Goal: Task Accomplishment & Management: Manage account settings

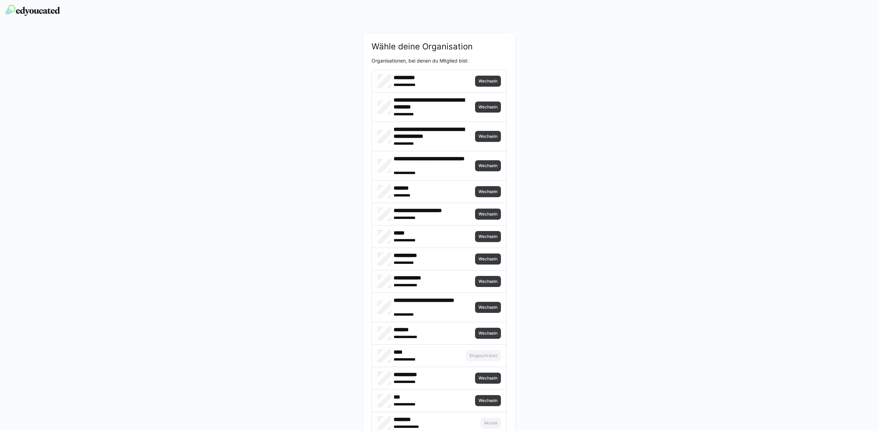
click at [471, 82] on div "**********" at bounding box center [439, 81] width 135 height 22
click at [487, 84] on span "Wechseln" at bounding box center [488, 81] width 26 height 11
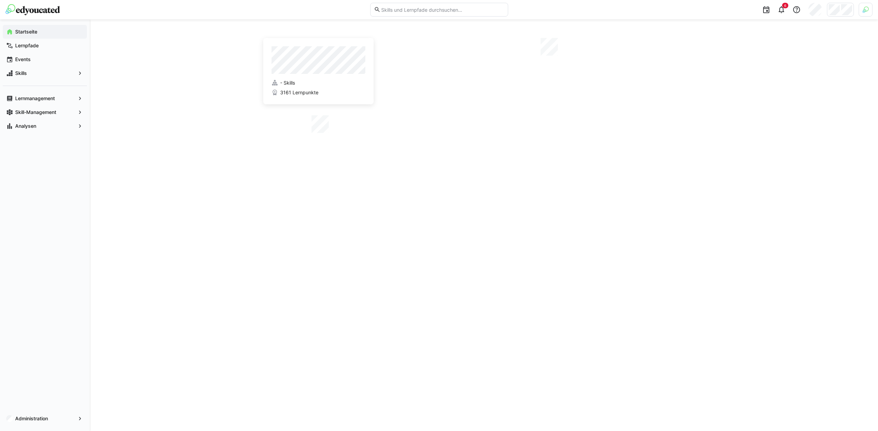
click at [863, 8] on img at bounding box center [866, 10] width 6 height 6
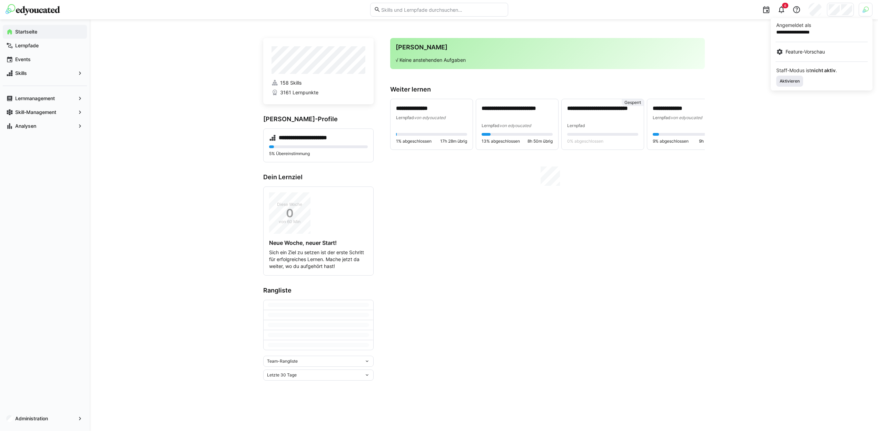
click at [800, 80] on span "Aktivieren" at bounding box center [789, 81] width 21 height 6
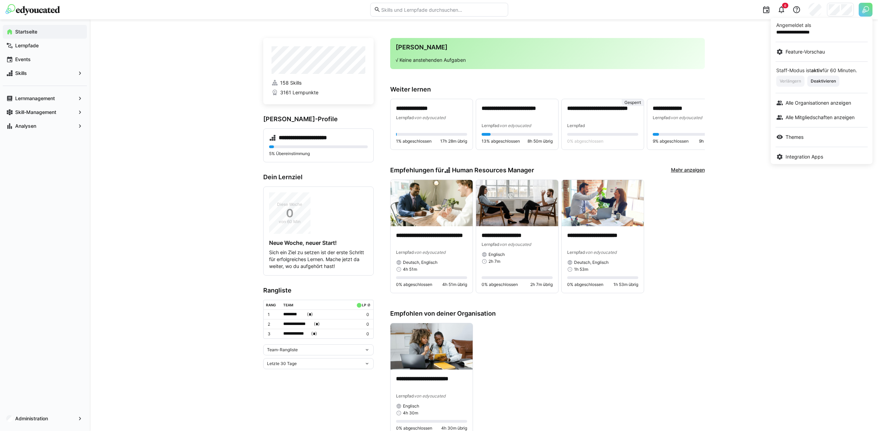
click at [848, 12] on div at bounding box center [439, 215] width 878 height 431
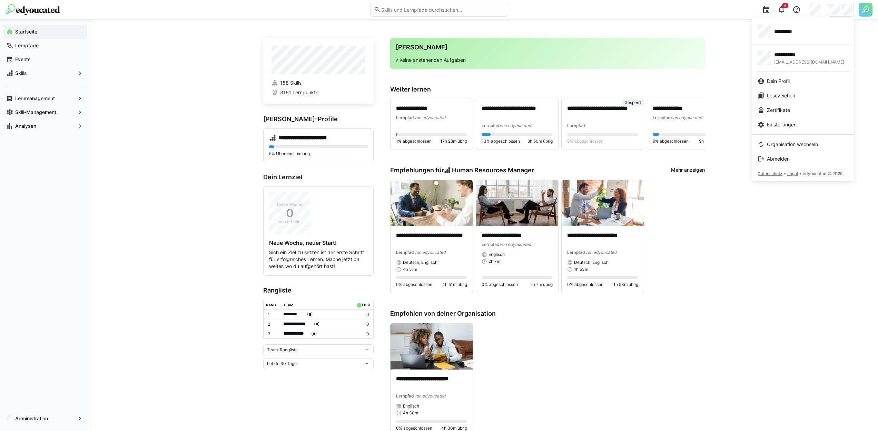
click at [868, 10] on div at bounding box center [439, 215] width 878 height 431
click at [867, 10] on img at bounding box center [866, 10] width 14 height 14
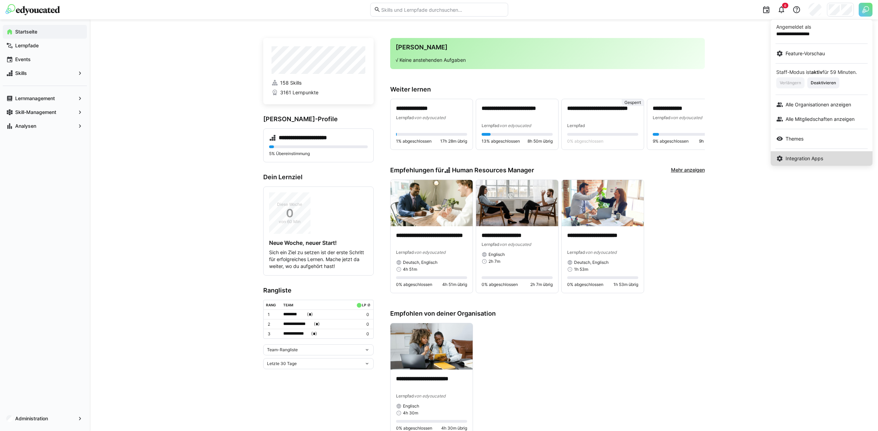
click at [807, 154] on link "Integration Apps" at bounding box center [822, 158] width 102 height 14
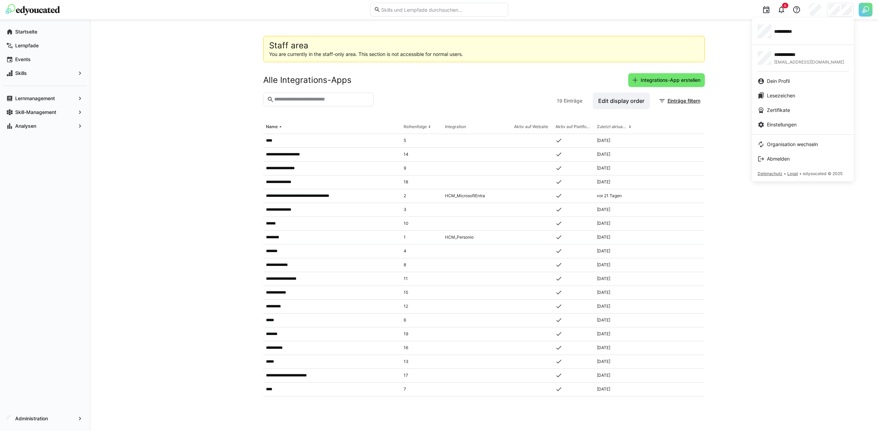
click at [868, 11] on div at bounding box center [439, 215] width 878 height 431
click at [863, 7] on img at bounding box center [866, 10] width 14 height 14
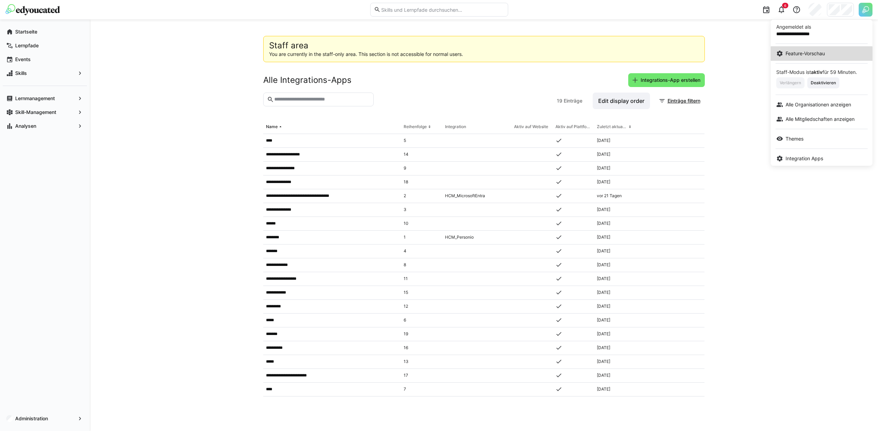
click at [808, 54] on span "Feature-Vorschau" at bounding box center [805, 53] width 39 height 7
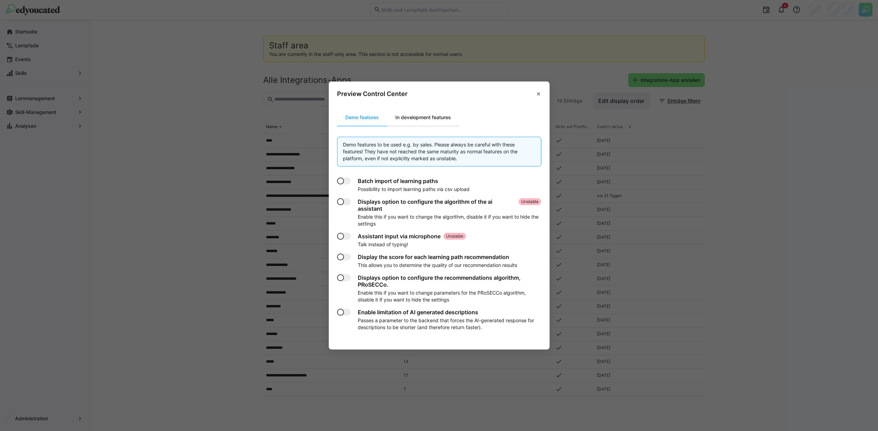
click at [430, 122] on div "In development features" at bounding box center [423, 117] width 72 height 17
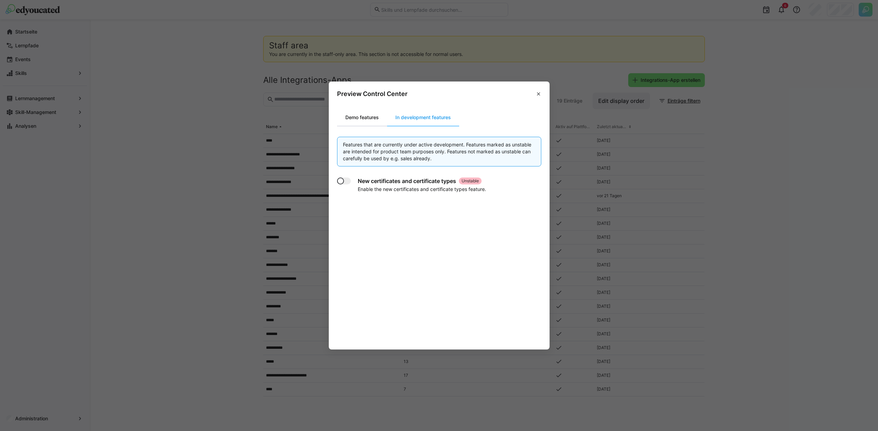
click at [376, 114] on div "Demo features" at bounding box center [362, 117] width 50 height 17
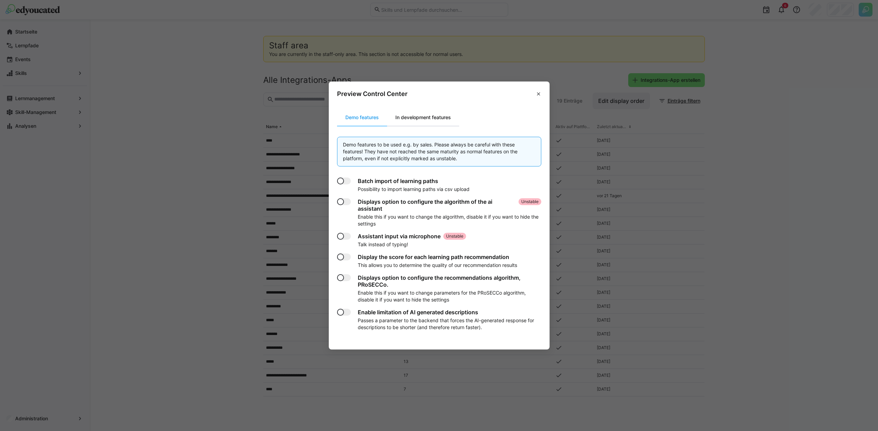
click at [425, 120] on div "In development features" at bounding box center [423, 117] width 72 height 17
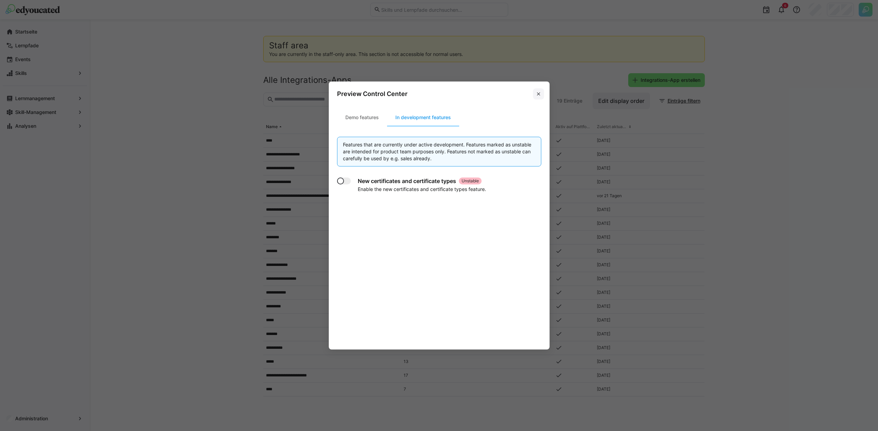
click at [541, 92] on eds-icon at bounding box center [539, 94] width 6 height 6
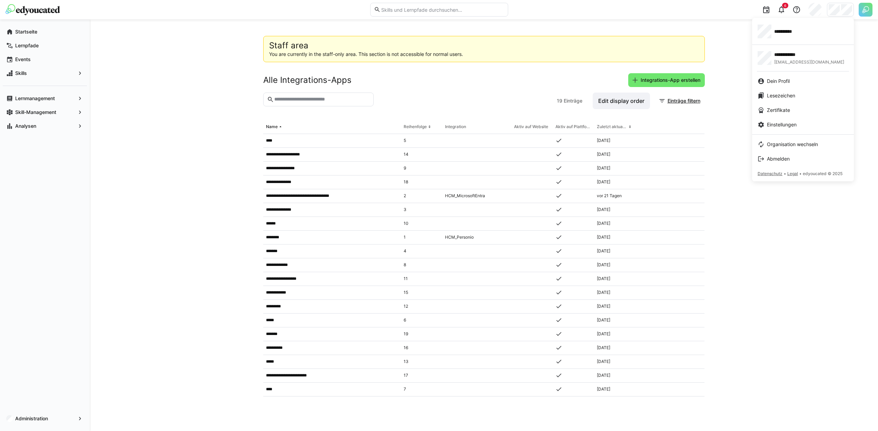
click at [871, 10] on div at bounding box center [439, 215] width 878 height 431
click at [867, 9] on img at bounding box center [866, 10] width 14 height 14
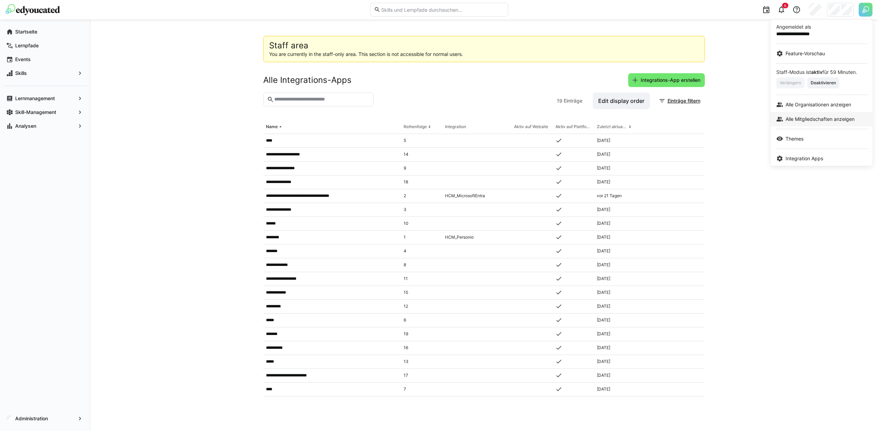
click at [822, 116] on span "Alle Mitgliedschaften anzeigen" at bounding box center [820, 119] width 69 height 7
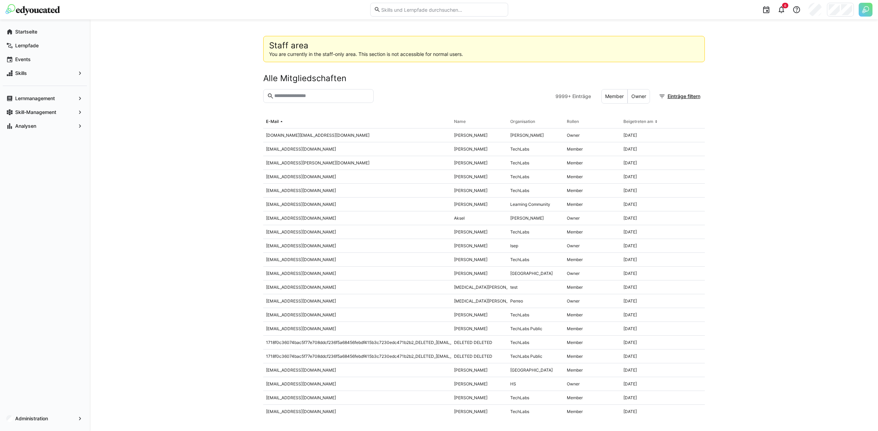
click at [352, 92] on eds-input at bounding box center [318, 96] width 110 height 14
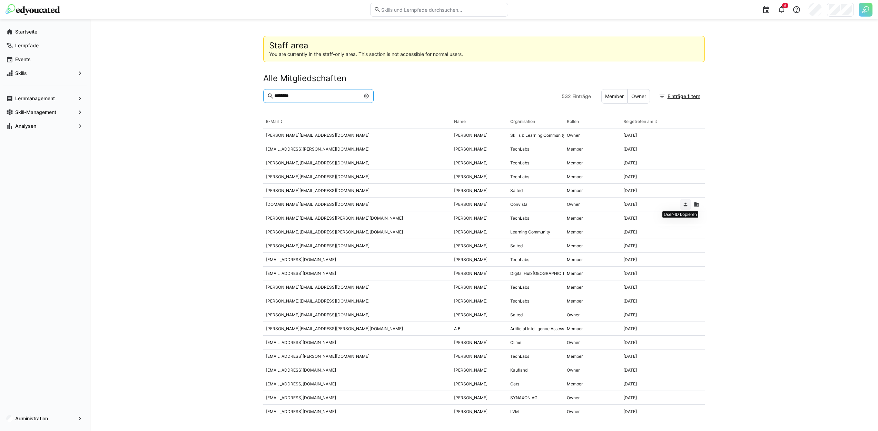
type input "********"
click at [683, 206] on eds-icon at bounding box center [686, 205] width 6 height 6
click at [690, 94] on span "Einträge filtern" at bounding box center [684, 96] width 35 height 7
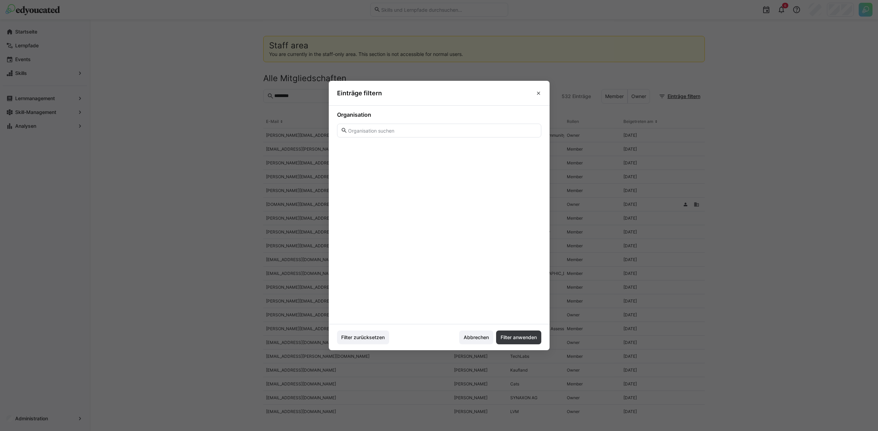
click at [392, 135] on eds-input at bounding box center [439, 131] width 204 height 14
click at [392, 134] on input "text" at bounding box center [442, 130] width 190 height 6
drag, startPoint x: 394, startPoint y: 132, endPoint x: 325, endPoint y: 125, distance: 69.8
click at [347, 127] on input "convi" at bounding box center [442, 130] width 190 height 6
type input "Conv"
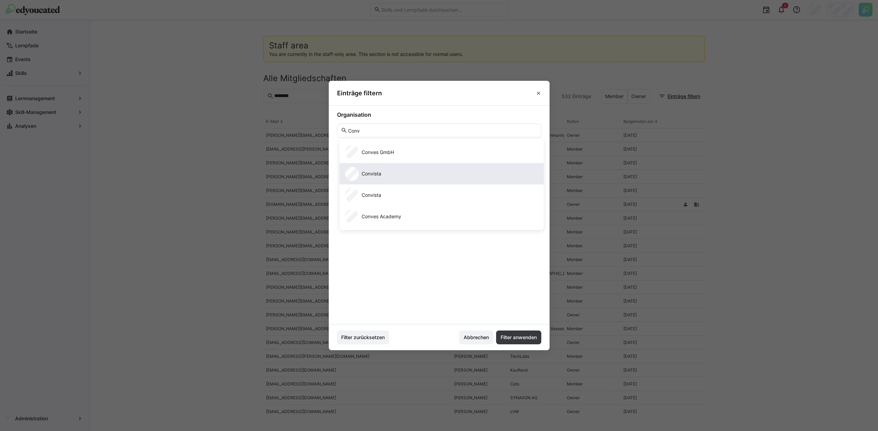
click at [389, 177] on div "Convista" at bounding box center [441, 174] width 193 height 14
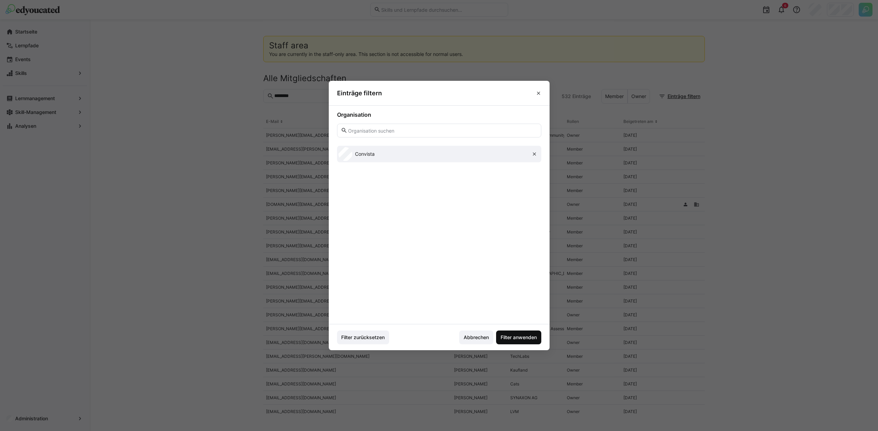
click at [527, 341] on span "Filter anwenden" at bounding box center [518, 337] width 45 height 14
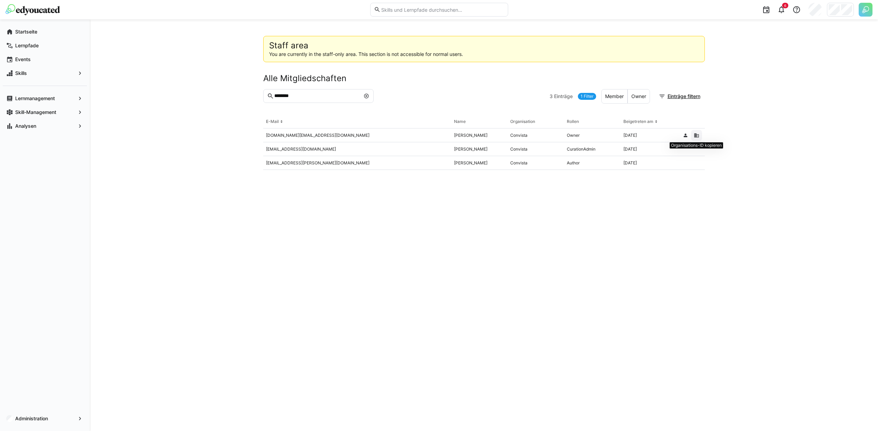
click at [695, 134] on eds-icon at bounding box center [697, 136] width 6 height 6
drag, startPoint x: 329, startPoint y: 93, endPoint x: 249, endPoint y: 86, distance: 80.4
click at [274, 93] on input "********" at bounding box center [317, 96] width 86 height 6
type input "****"
click at [686, 138] on eds-icon at bounding box center [686, 136] width 6 height 6
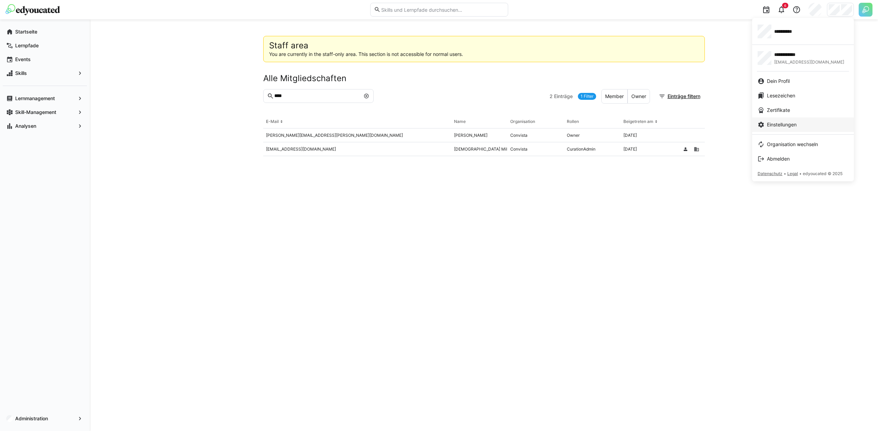
click at [791, 125] on span "Einstellungen" at bounding box center [782, 124] width 30 height 7
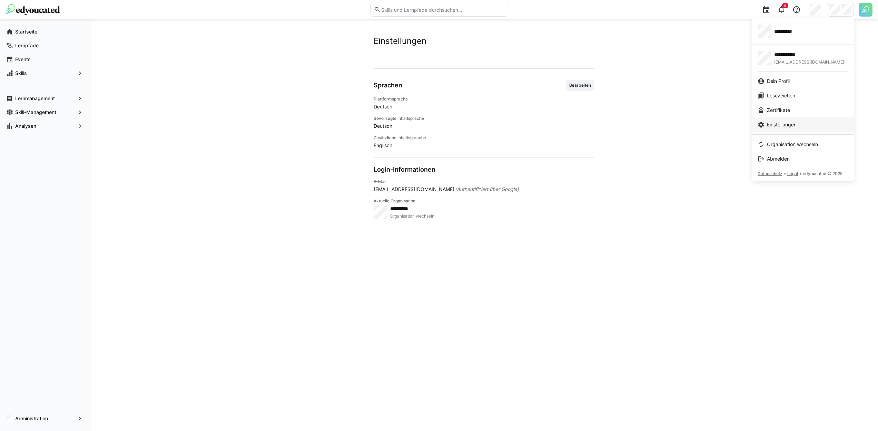
click at [775, 129] on link "Einstellungen" at bounding box center [803, 124] width 102 height 14
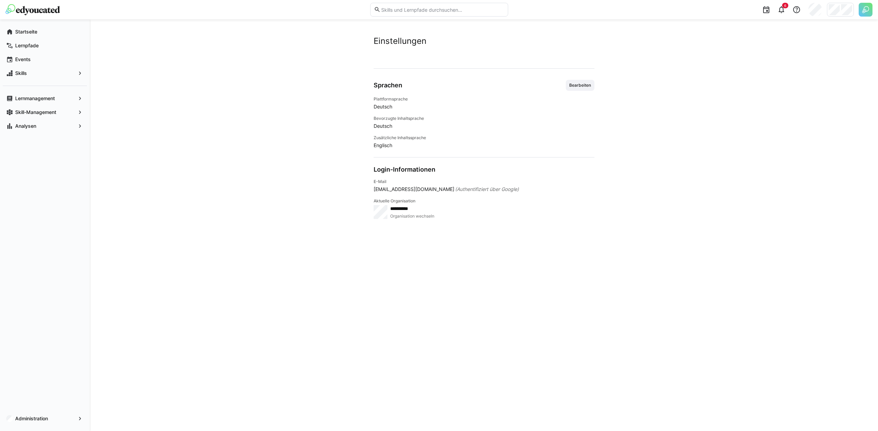
click at [867, 9] on img at bounding box center [866, 10] width 14 height 14
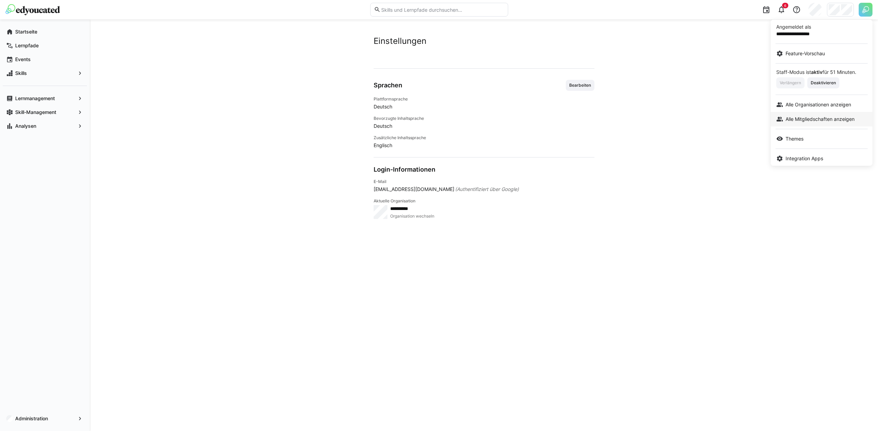
click at [807, 120] on span "Alle Mitgliedschaften anzeigen" at bounding box center [820, 119] width 69 height 7
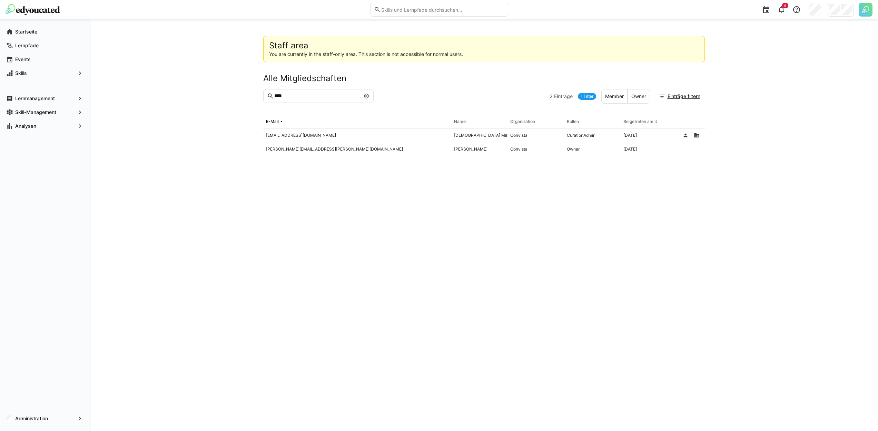
click at [309, 136] on div "[EMAIL_ADDRESS][DOMAIN_NAME]" at bounding box center [357, 135] width 188 height 14
click at [840, 12] on div at bounding box center [840, 10] width 27 height 14
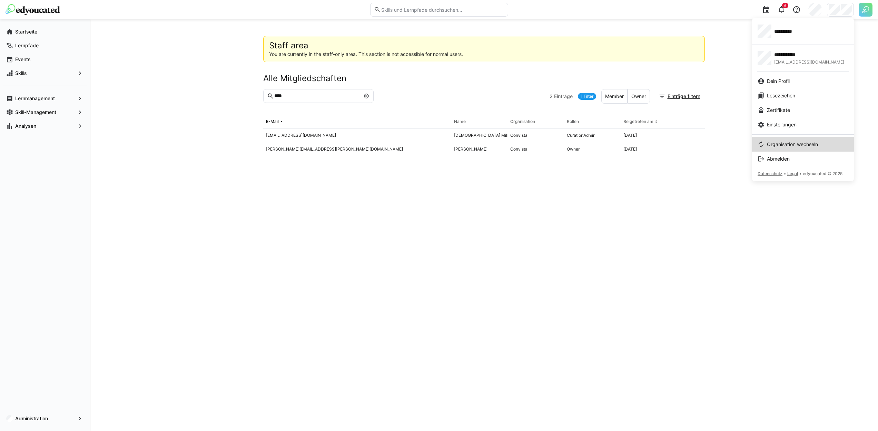
click at [786, 139] on link "Organisation wechseln" at bounding box center [803, 144] width 102 height 14
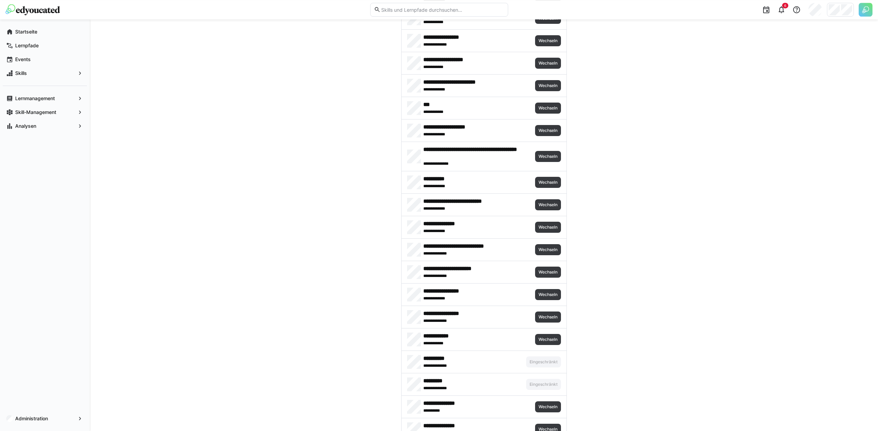
scroll to position [536, 0]
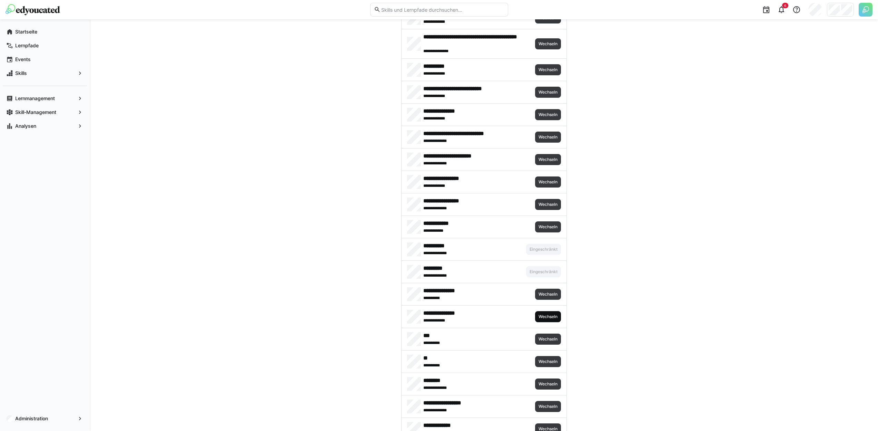
click at [550, 313] on span "Wechseln" at bounding box center [548, 316] width 26 height 11
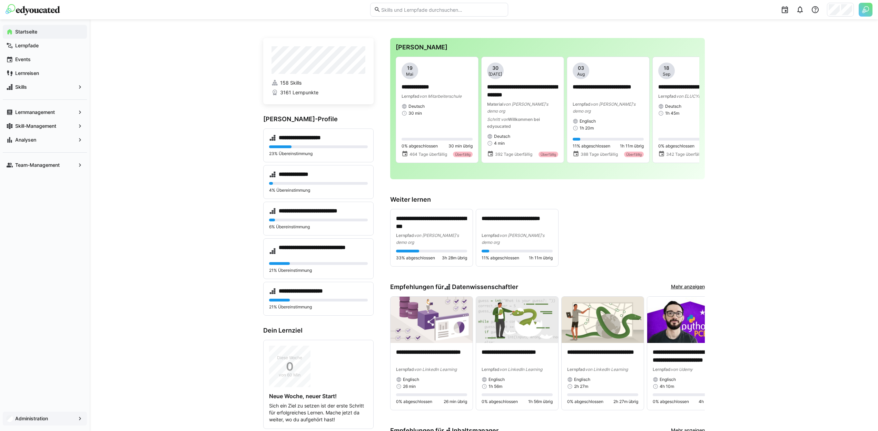
click at [59, 416] on span "Administration" at bounding box center [44, 418] width 61 height 7
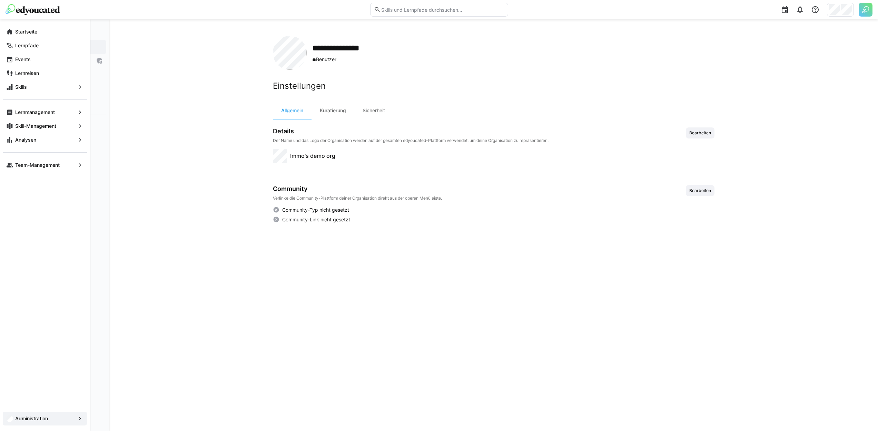
click at [14, 167] on span "Team-Management" at bounding box center [44, 164] width 61 height 7
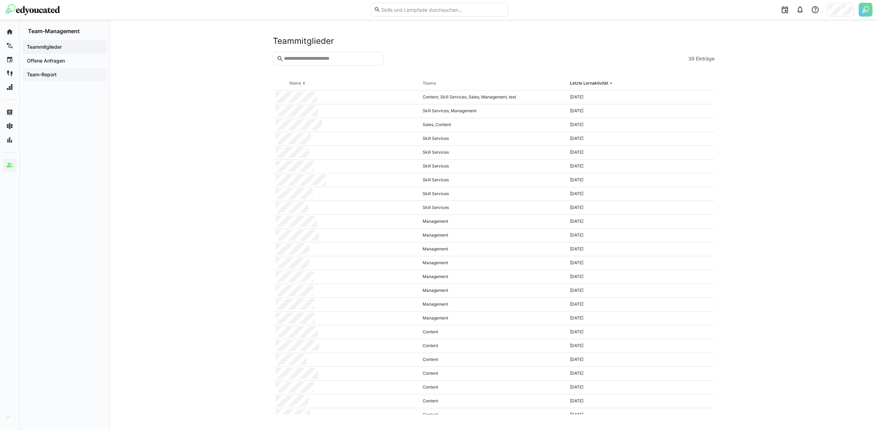
click at [79, 72] on span "Team-Report" at bounding box center [64, 74] width 77 height 7
